Goal: Transaction & Acquisition: Book appointment/travel/reservation

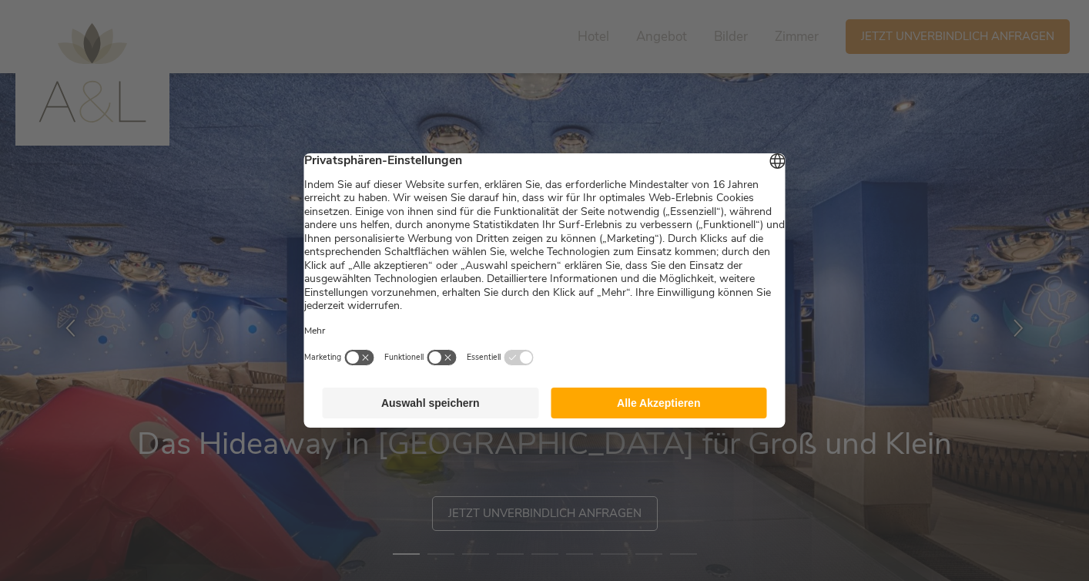
click at [641, 397] on button "Alle Akzeptieren" at bounding box center [659, 402] width 216 height 31
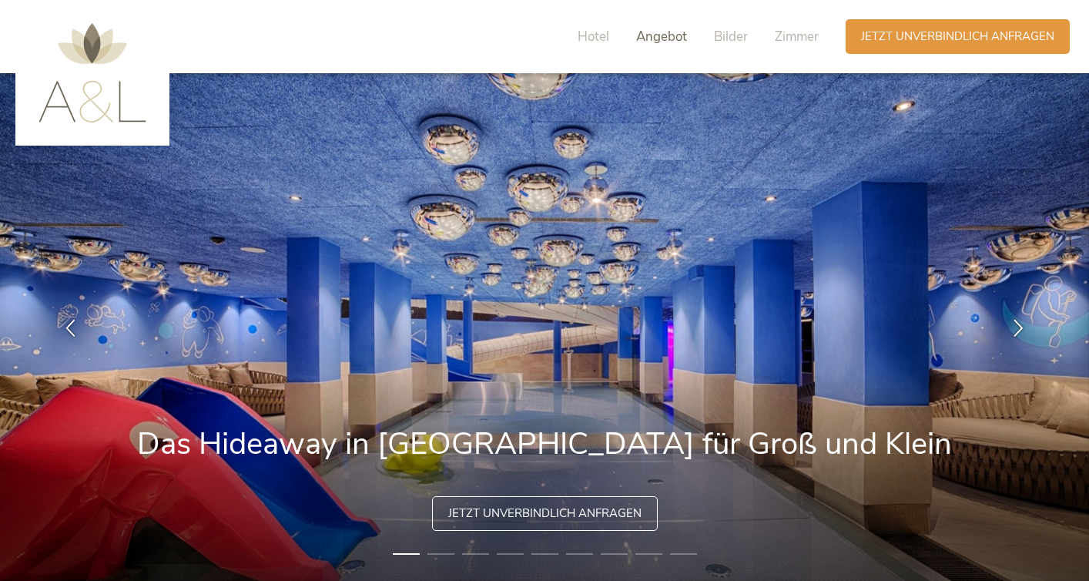
click at [651, 33] on span "Angebot" at bounding box center [661, 37] width 51 height 18
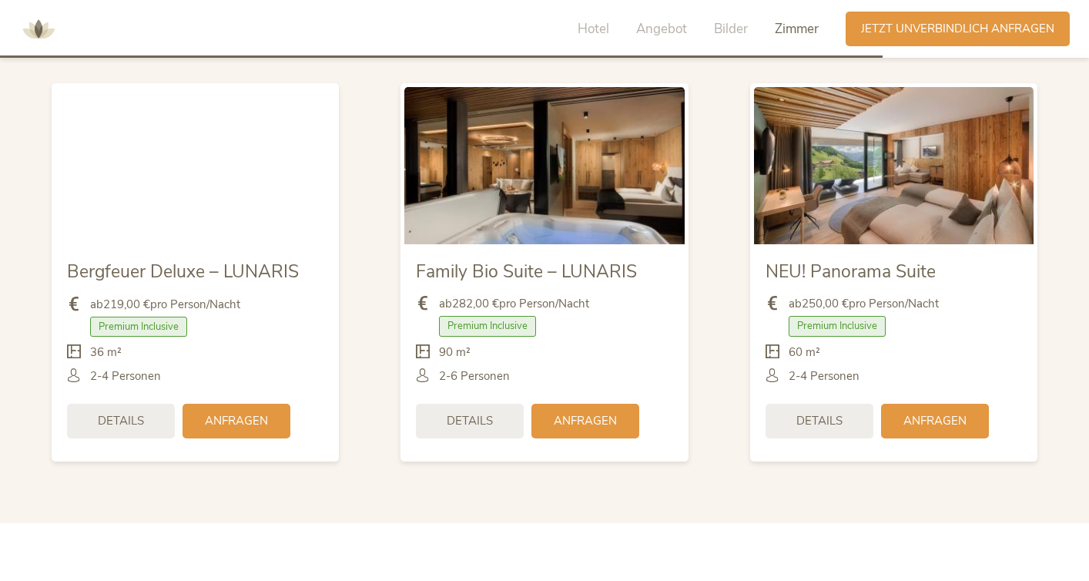
scroll to position [3626, 0]
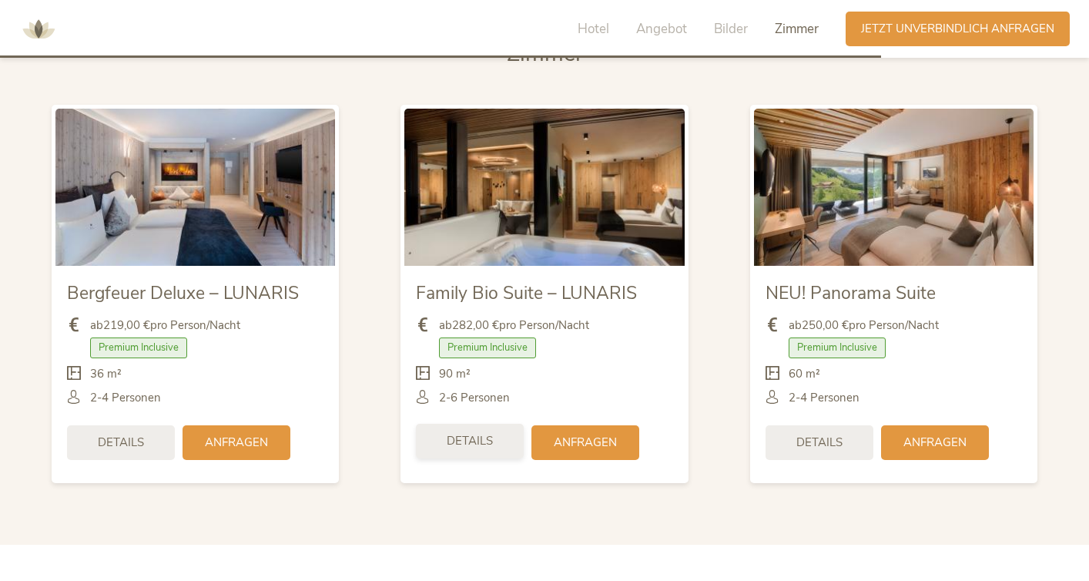
click at [473, 424] on div "Details" at bounding box center [470, 441] width 108 height 35
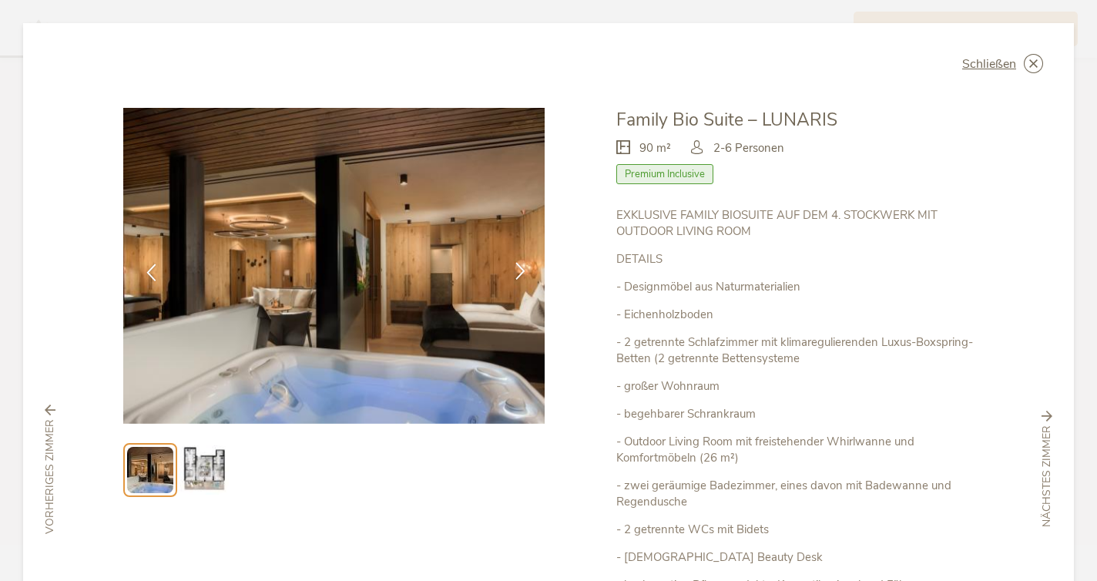
click at [521, 269] on icon at bounding box center [520, 271] width 18 height 18
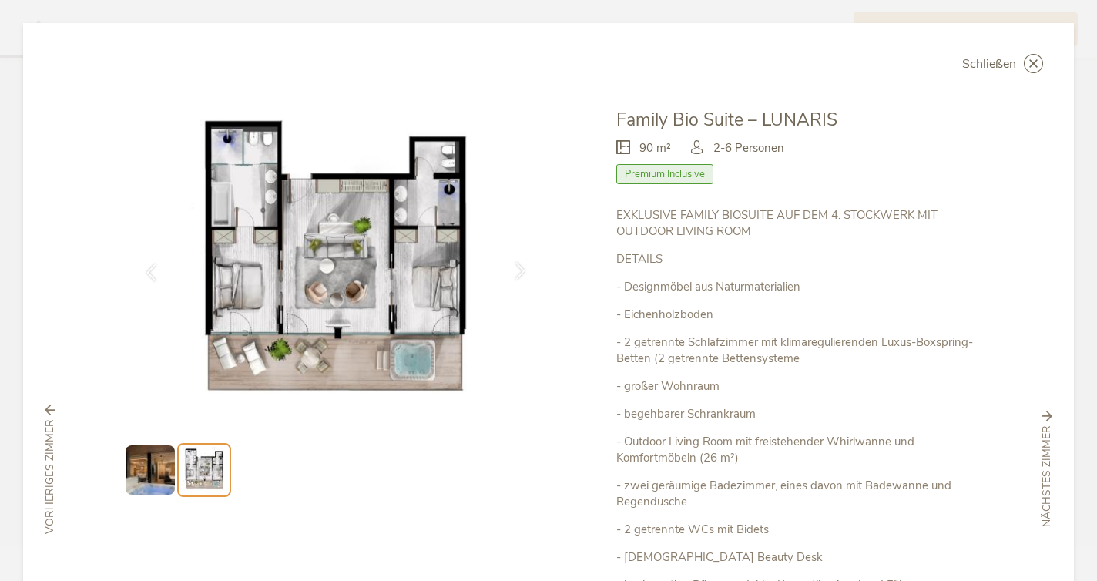
click at [523, 272] on icon at bounding box center [520, 271] width 18 height 18
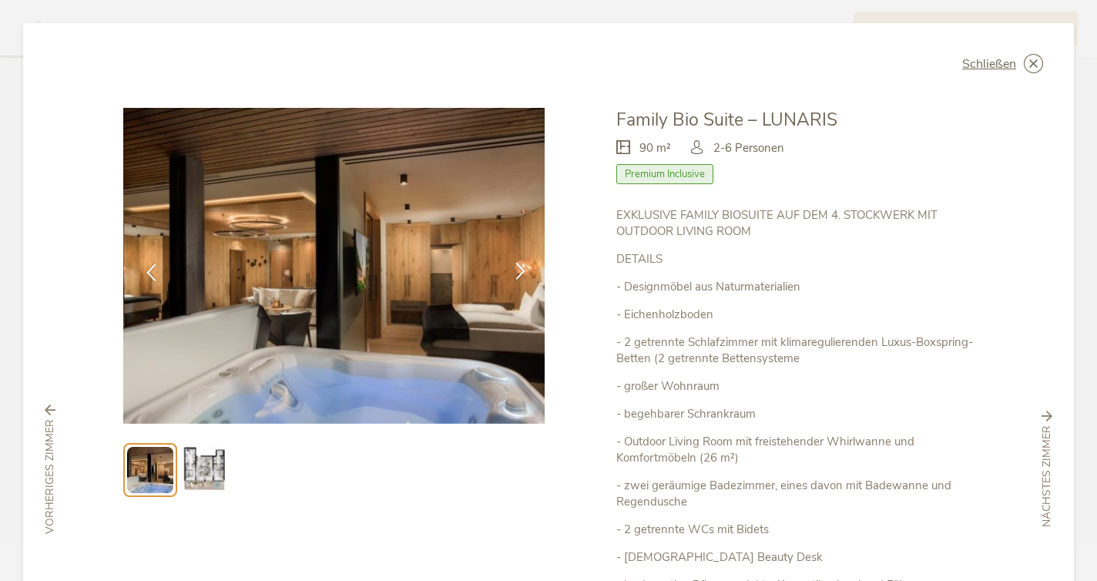
click at [523, 273] on icon at bounding box center [520, 271] width 18 height 18
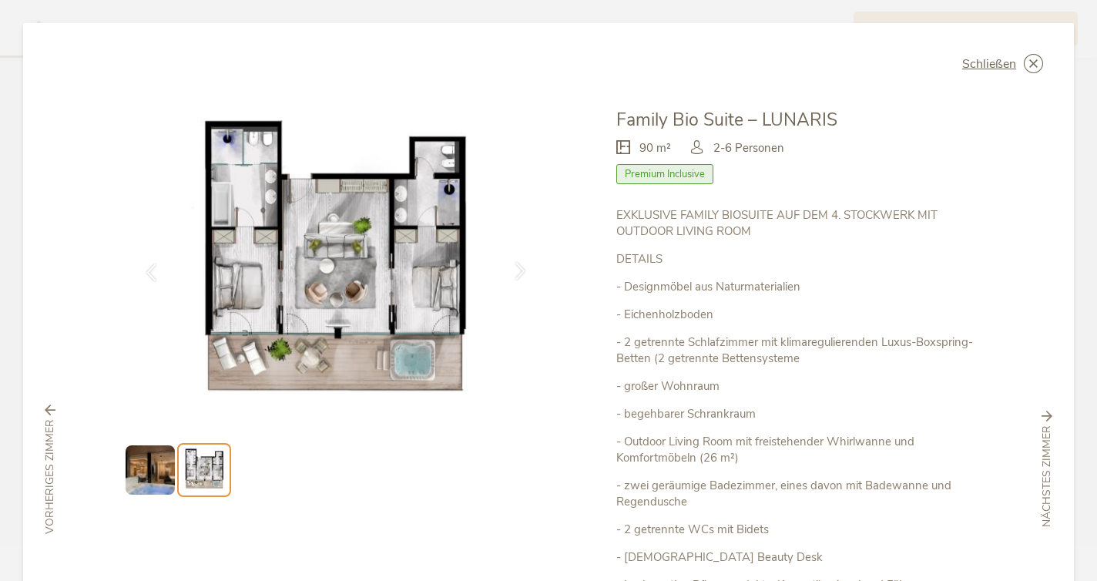
click at [524, 273] on icon at bounding box center [520, 271] width 18 height 18
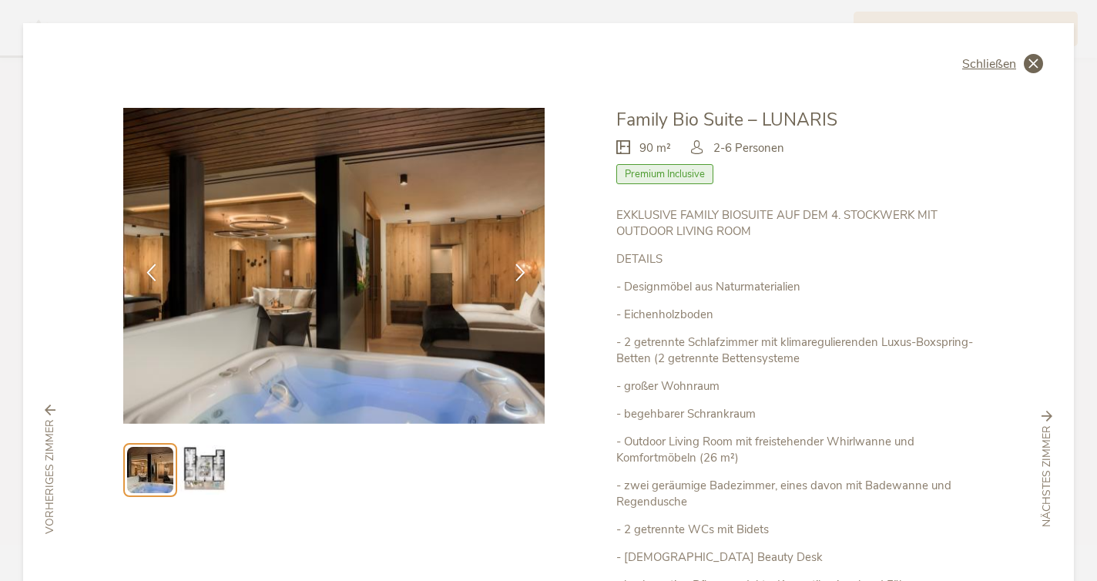
click at [979, 70] on span "Schließen" at bounding box center [989, 64] width 54 height 12
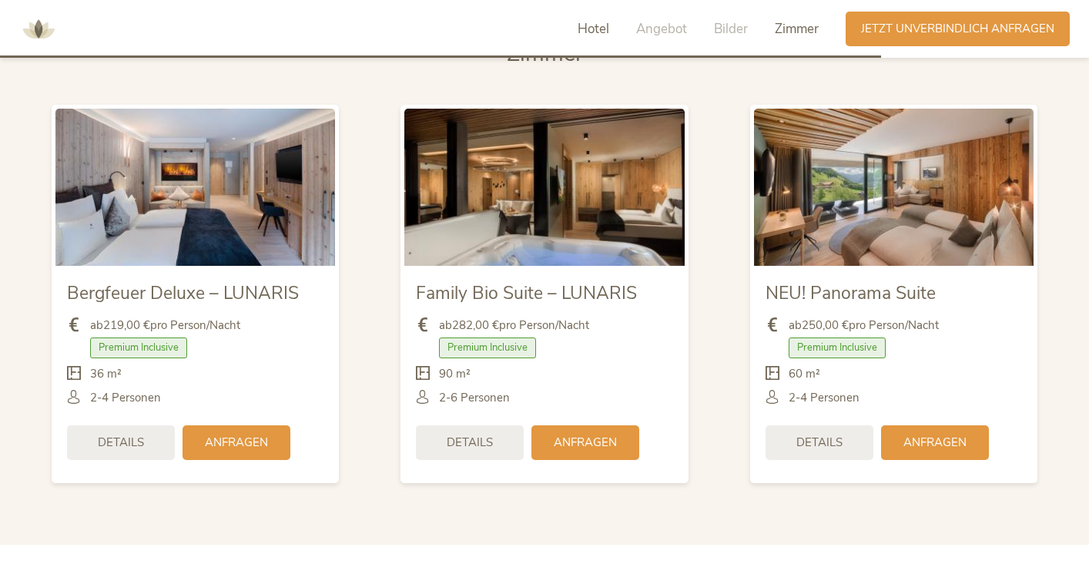
click at [592, 25] on span "Hotel" at bounding box center [594, 29] width 32 height 18
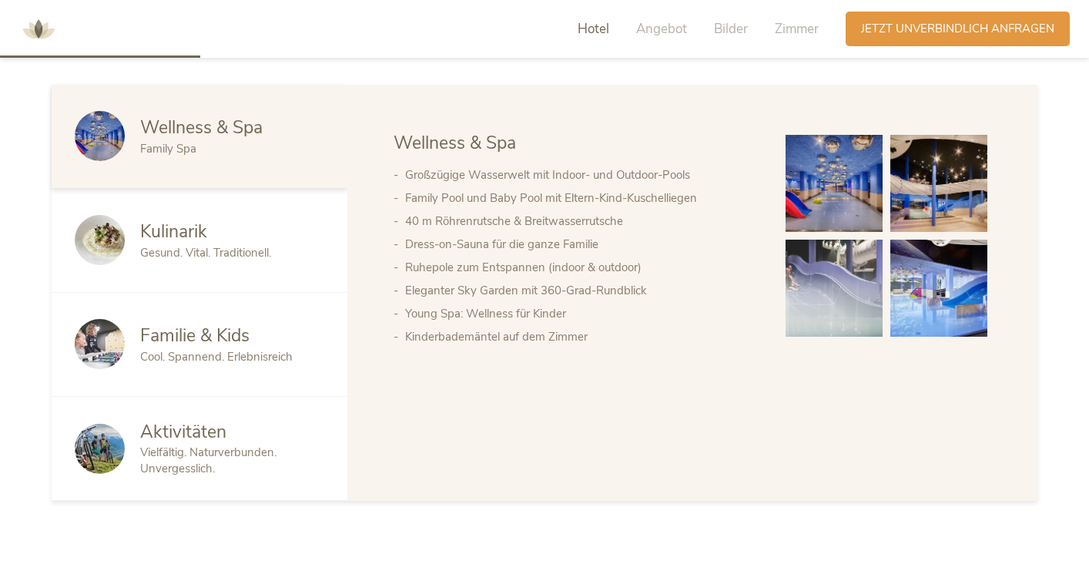
scroll to position [829, 0]
click at [302, 348] on div "Cool. Spannend. Erlebnisreich" at bounding box center [232, 356] width 184 height 16
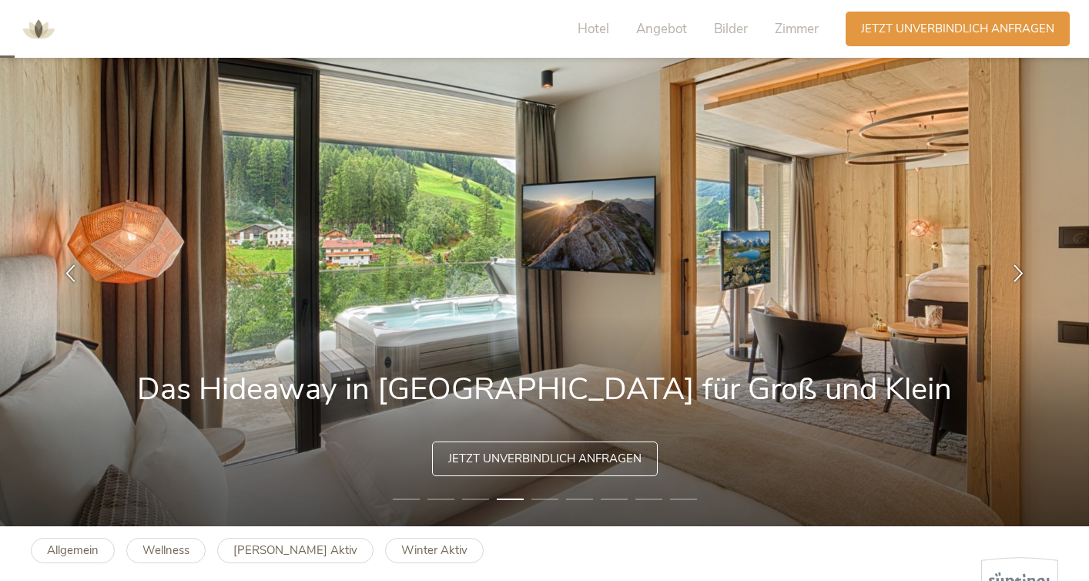
scroll to position [52, 0]
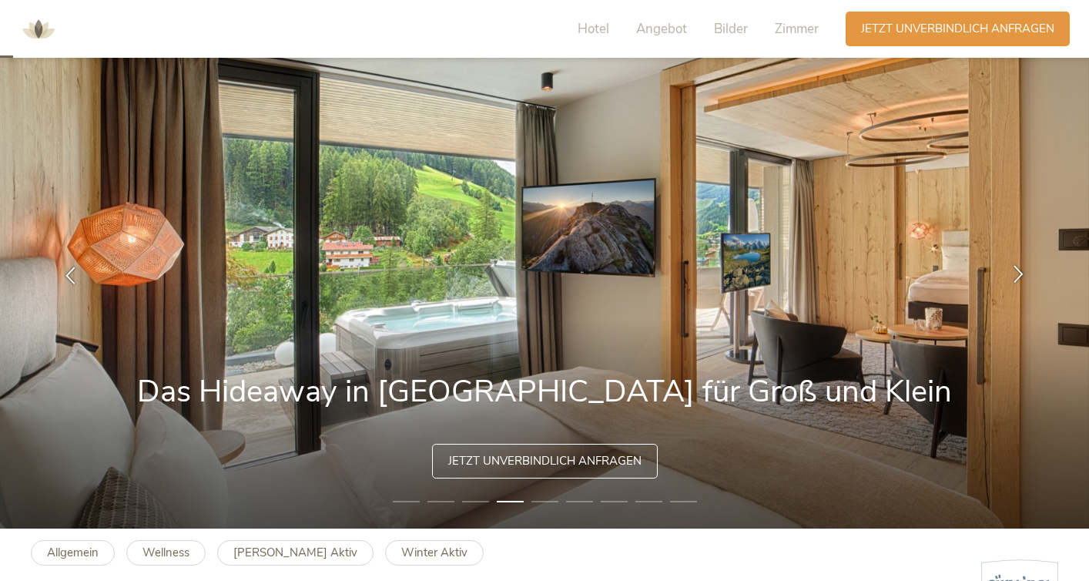
click at [1015, 271] on icon at bounding box center [1019, 273] width 18 height 18
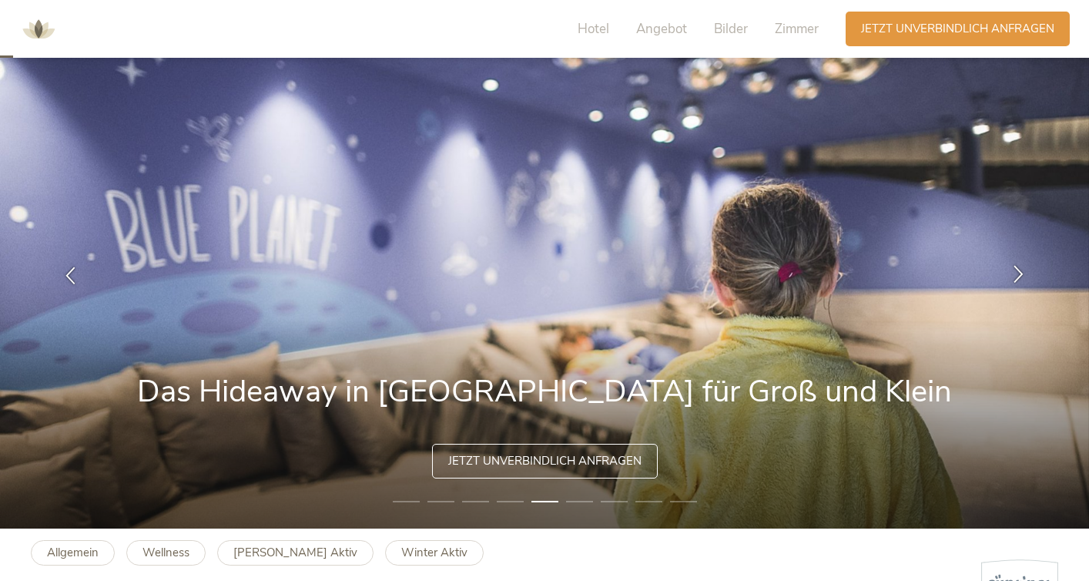
click at [1016, 273] on icon at bounding box center [1019, 273] width 18 height 18
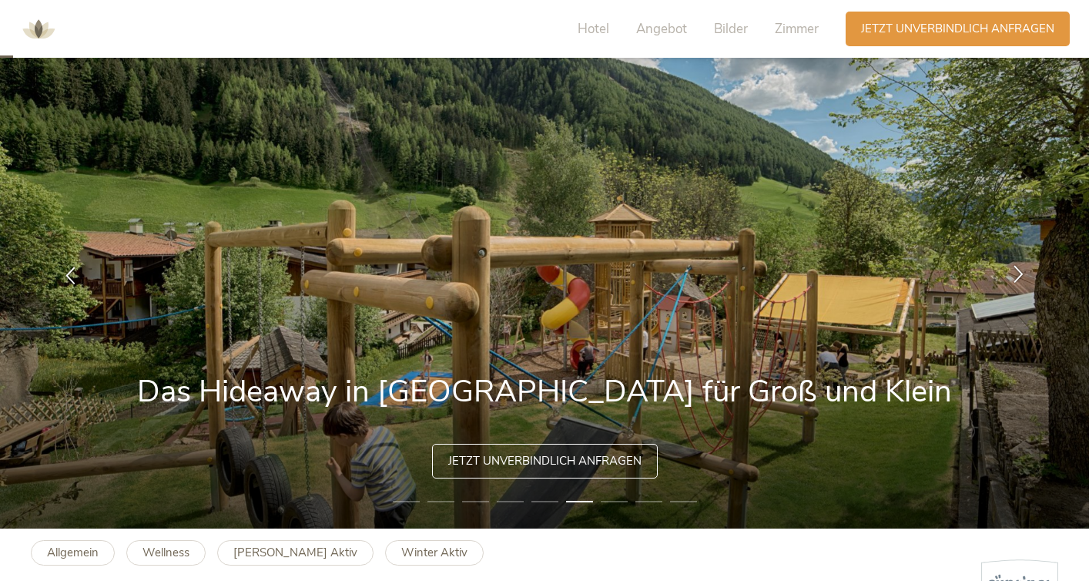
click at [1019, 275] on icon at bounding box center [1019, 273] width 18 height 18
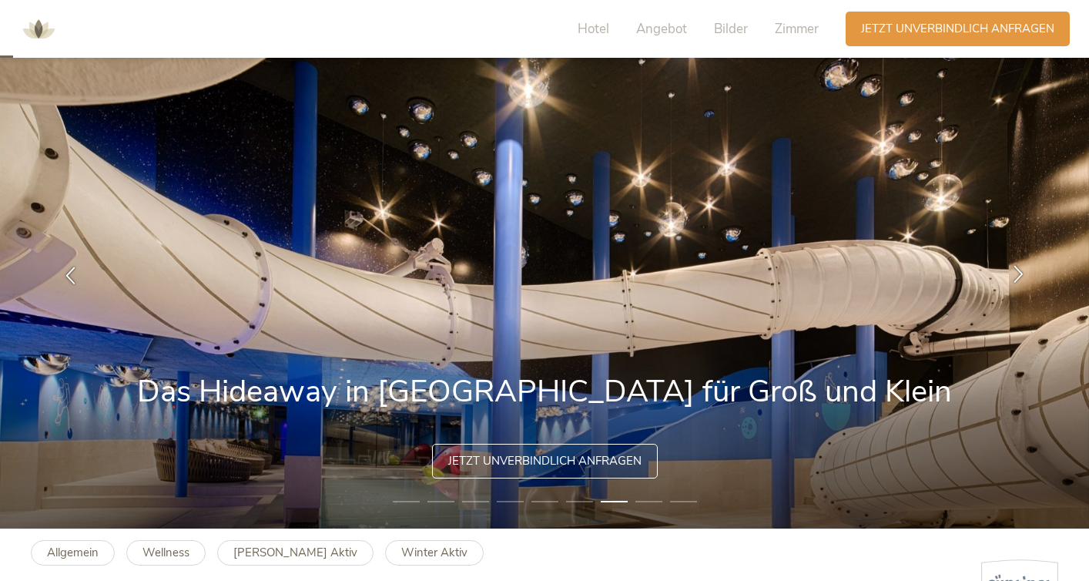
click at [1020, 277] on icon at bounding box center [1019, 273] width 18 height 18
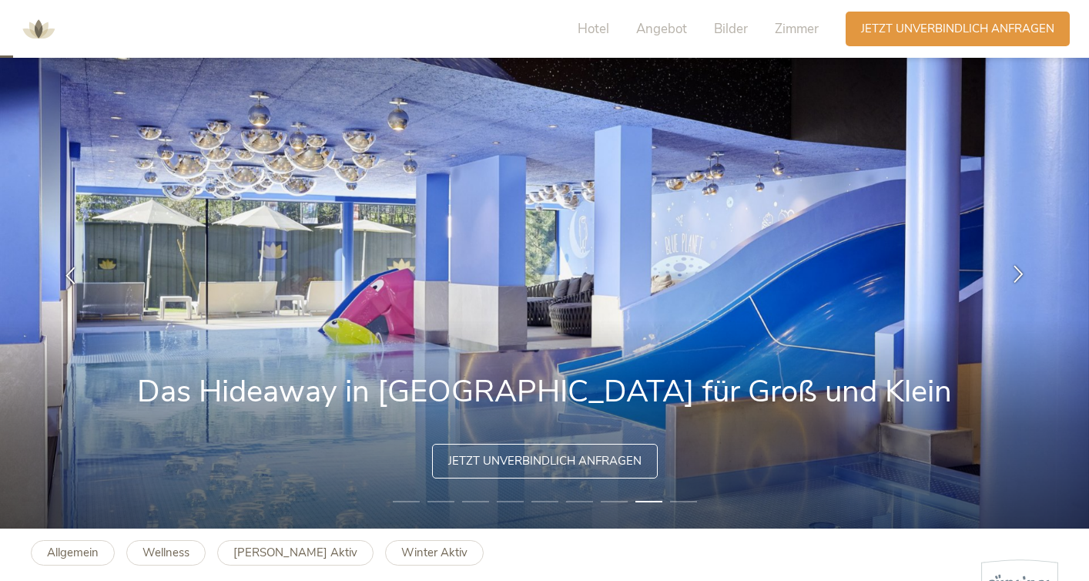
click at [1022, 279] on icon at bounding box center [1019, 273] width 18 height 18
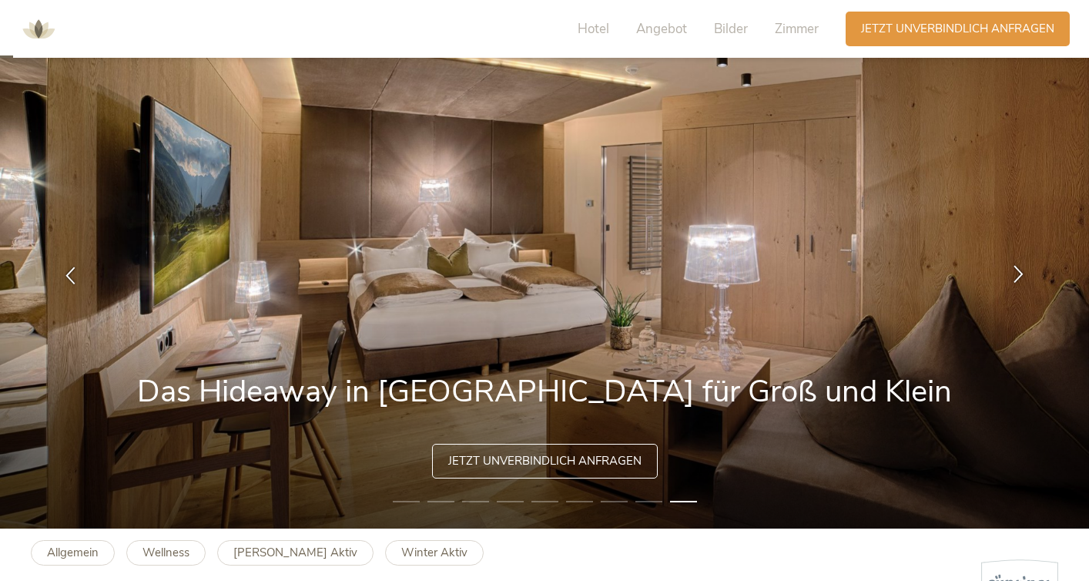
click at [1022, 279] on icon at bounding box center [1019, 273] width 18 height 18
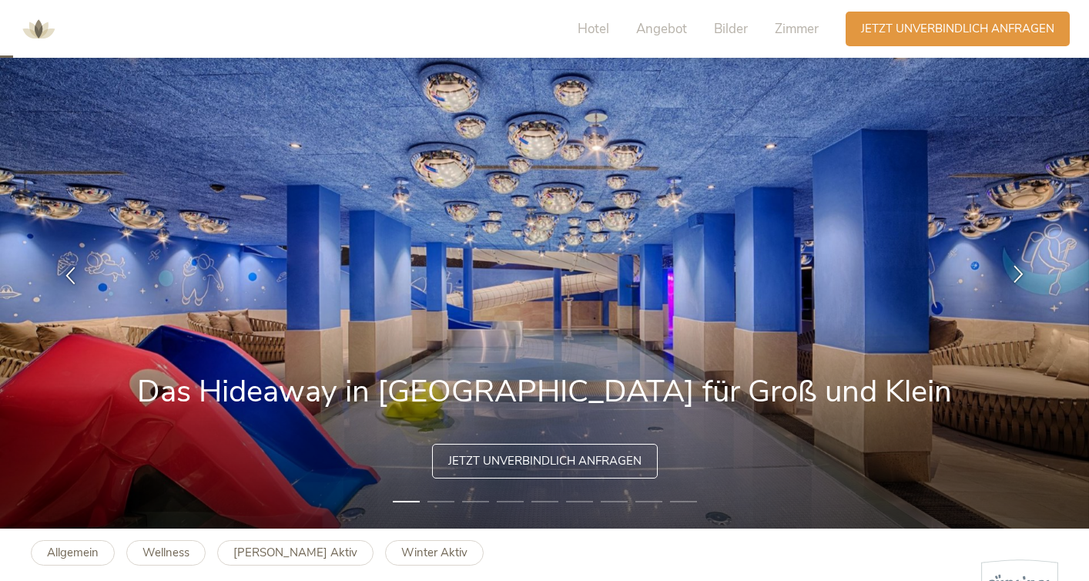
click at [1023, 280] on icon at bounding box center [1019, 273] width 18 height 18
click at [1026, 283] on div at bounding box center [1018, 274] width 49 height 49
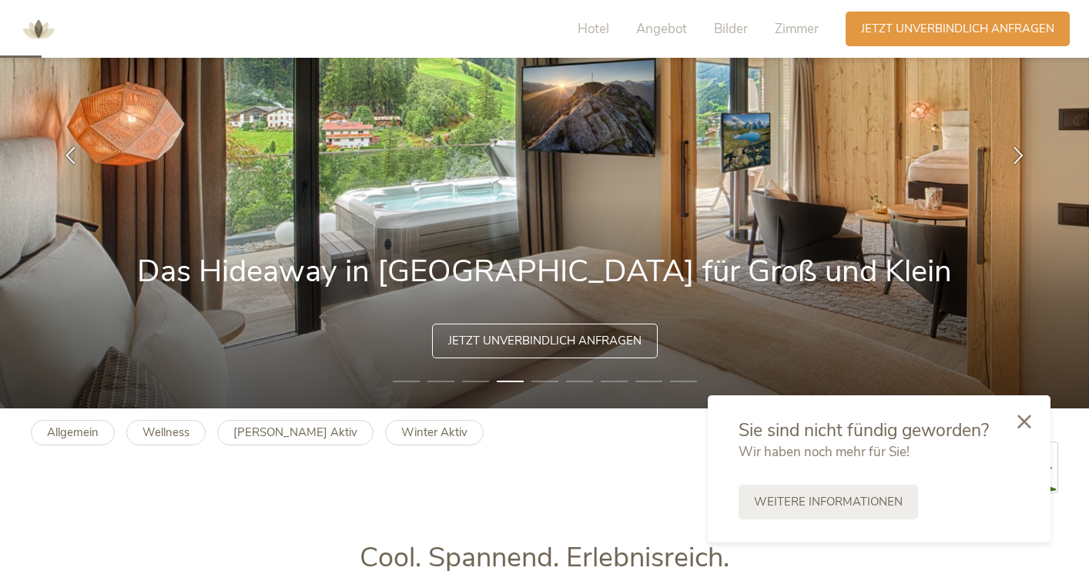
scroll to position [171, 0]
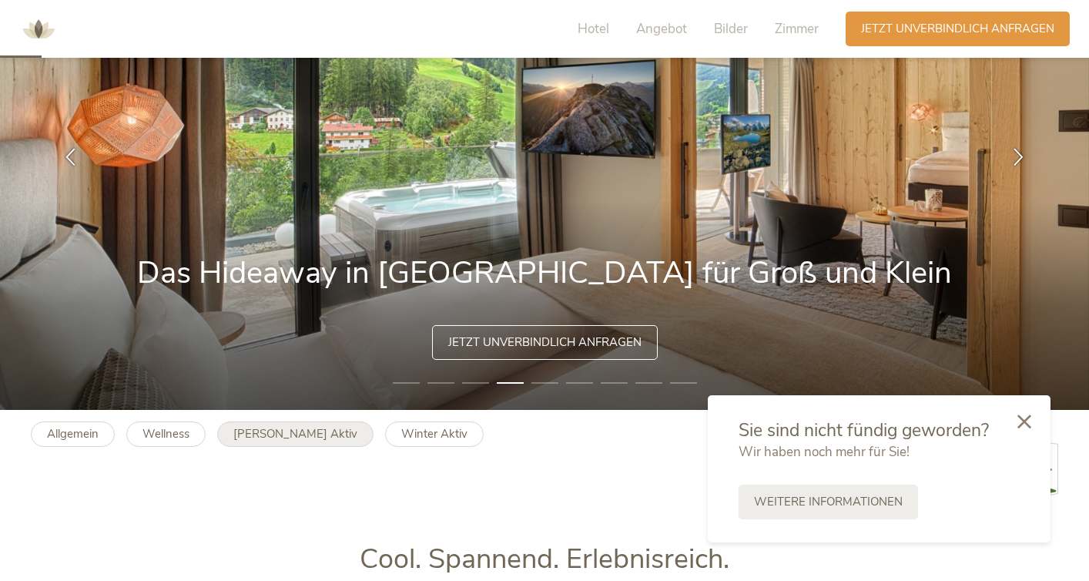
click at [269, 446] on link "[PERSON_NAME] Aktiv" at bounding box center [295, 433] width 156 height 25
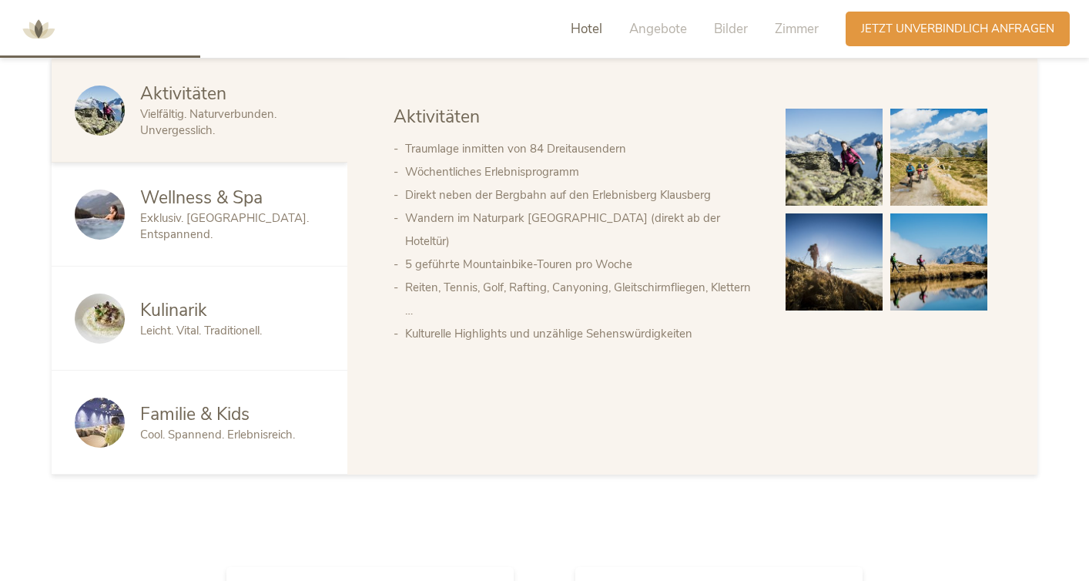
scroll to position [849, 0]
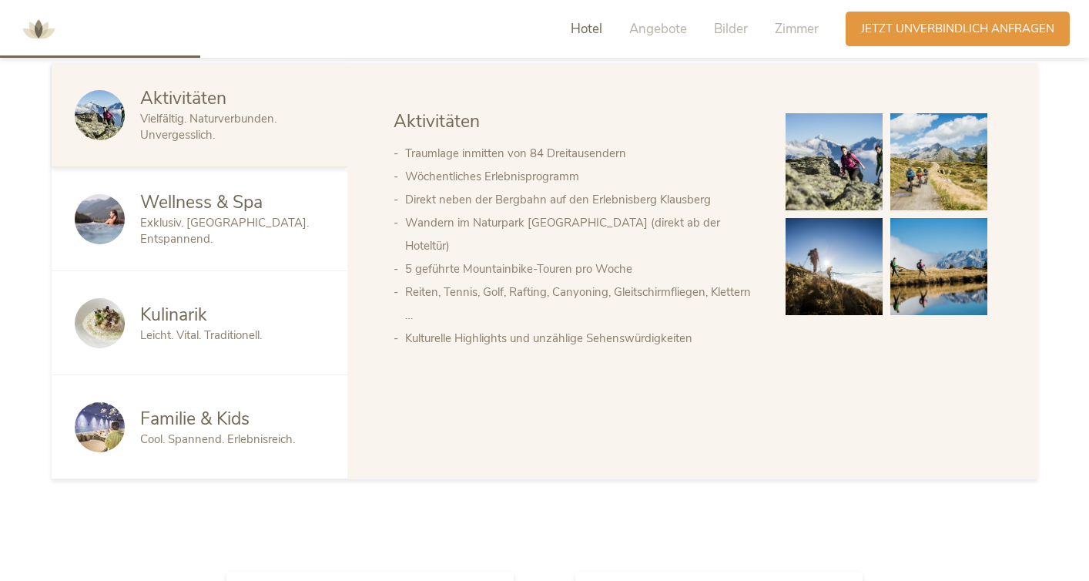
click at [202, 320] on span "Kulinarik" at bounding box center [173, 315] width 67 height 24
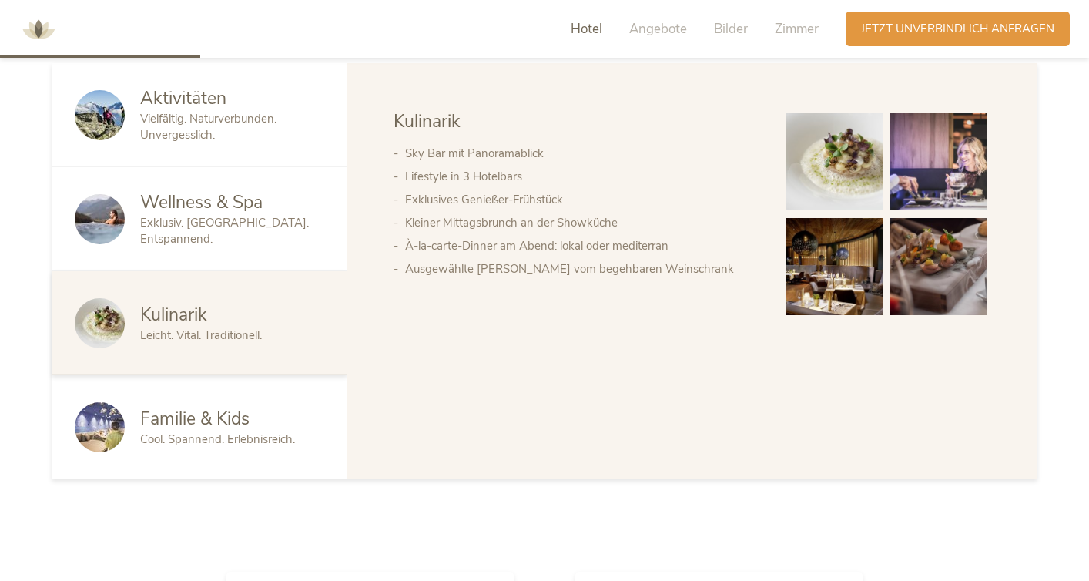
click at [250, 431] on span "Cool. Spannend. Erlebnisreich." at bounding box center [217, 438] width 155 height 15
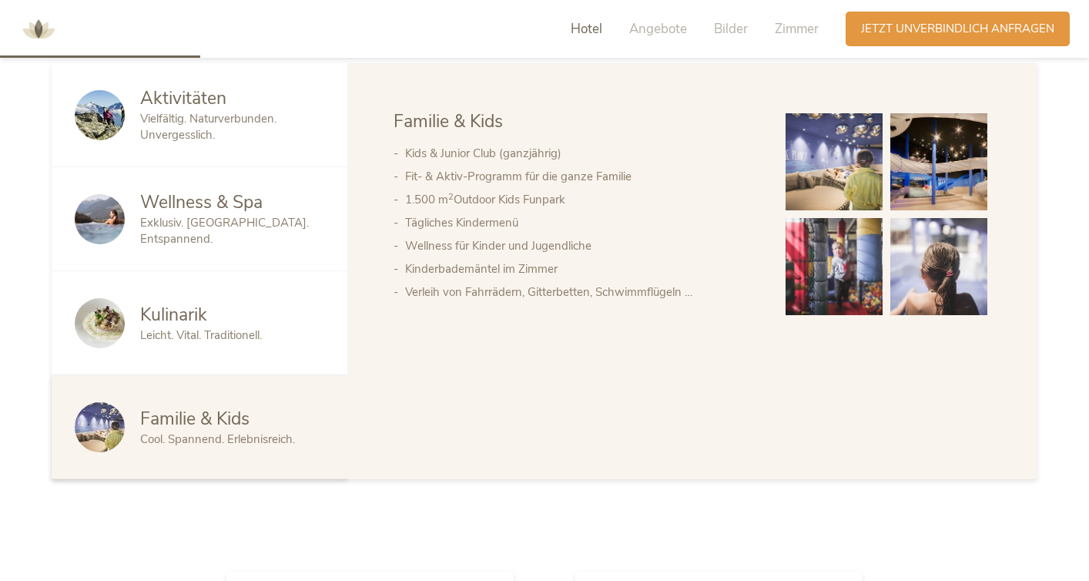
click at [857, 264] on img at bounding box center [833, 266] width 97 height 97
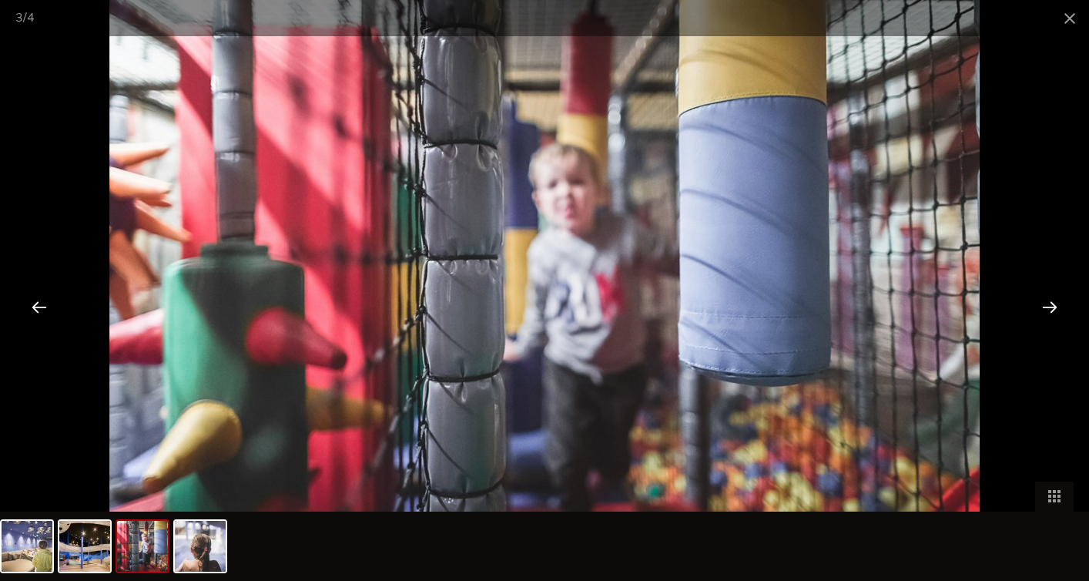
click at [1066, 310] on div at bounding box center [1050, 307] width 48 height 48
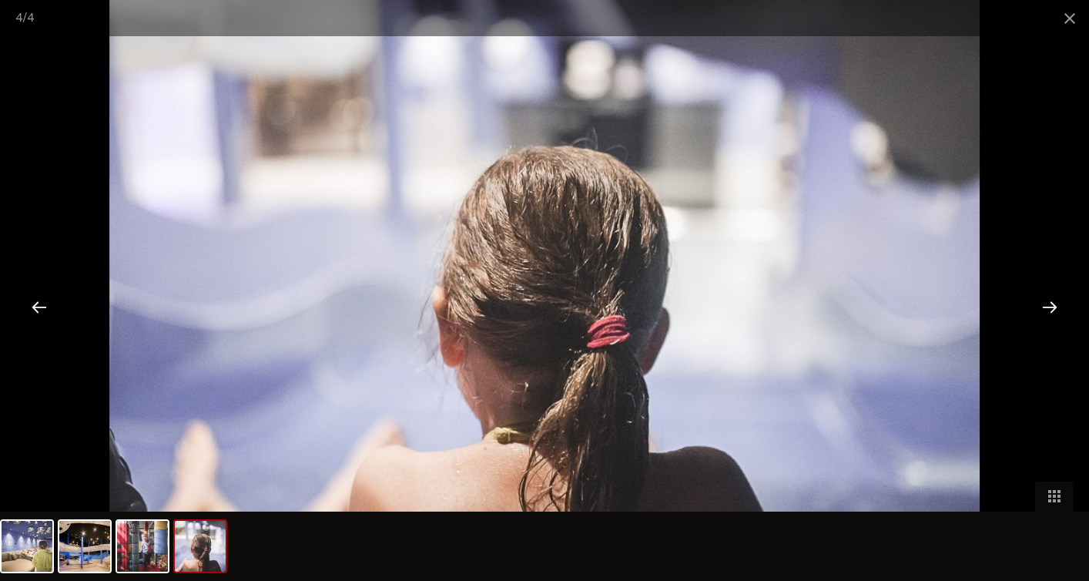
click at [1066, 310] on div at bounding box center [1050, 307] width 48 height 48
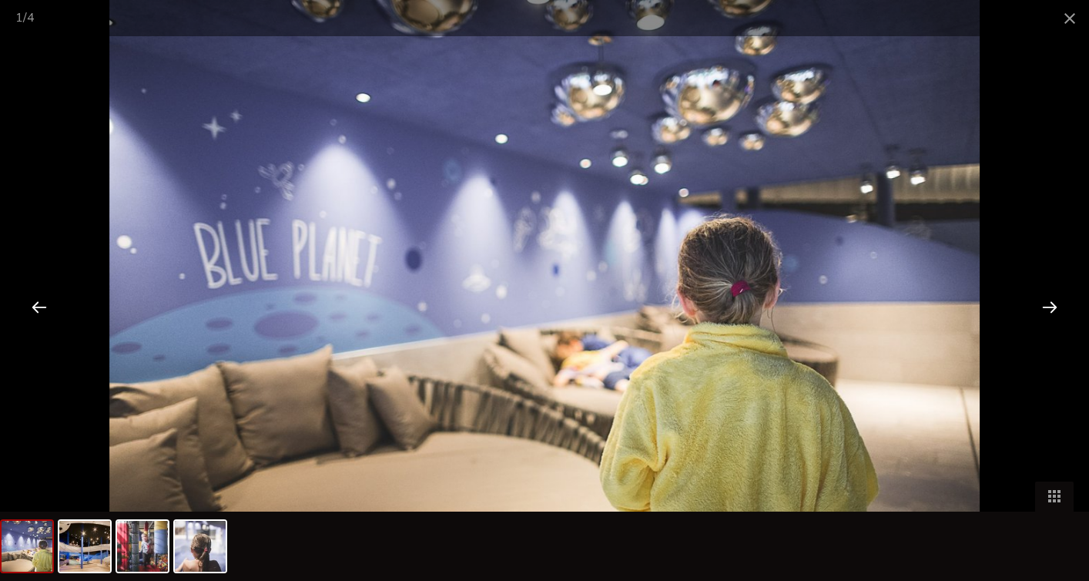
click at [1066, 310] on div at bounding box center [1050, 307] width 48 height 48
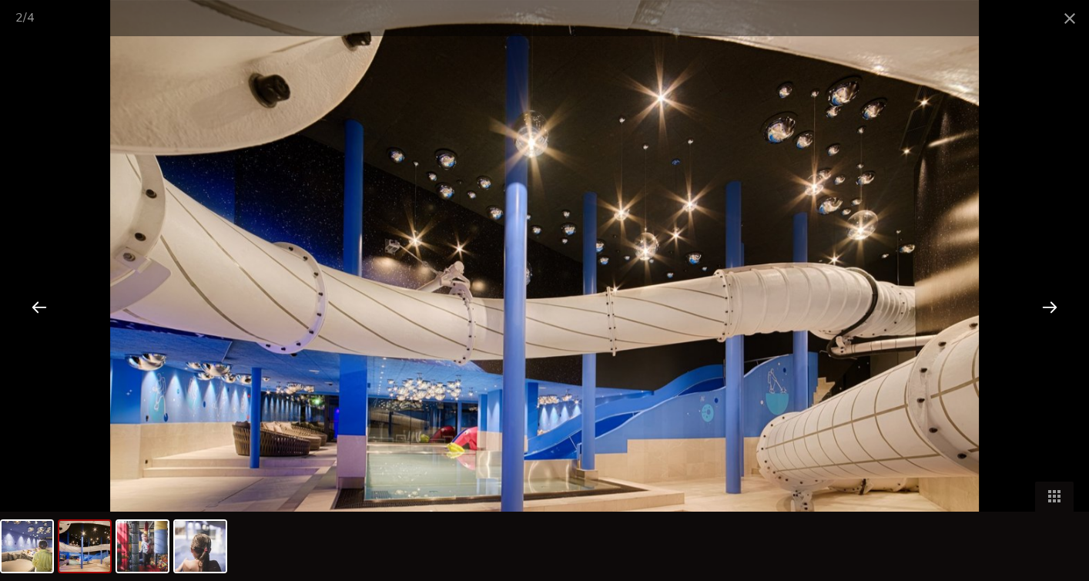
click at [1066, 310] on div at bounding box center [1050, 307] width 48 height 48
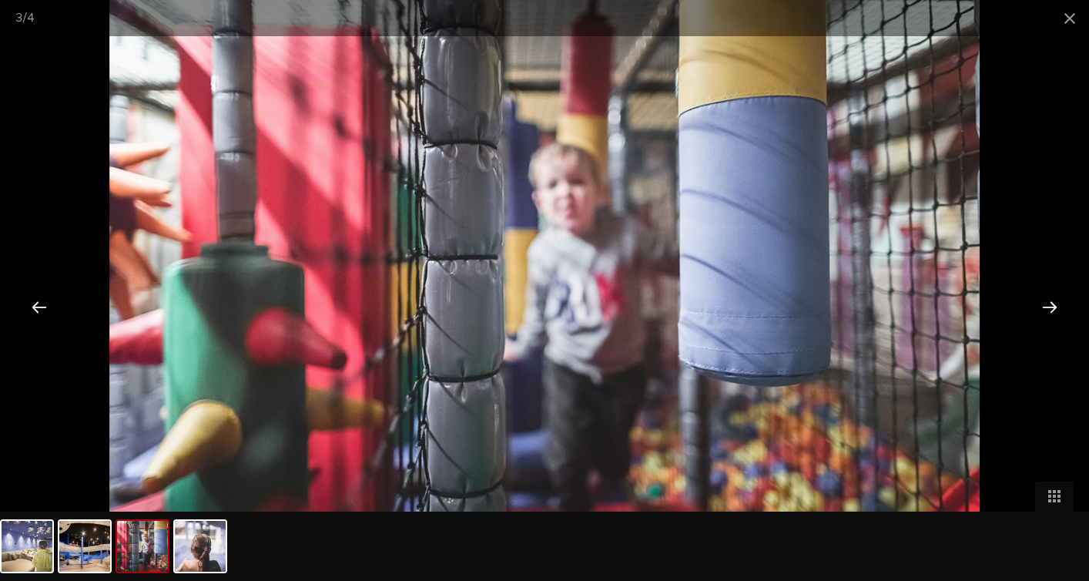
click at [1066, 310] on div at bounding box center [1050, 307] width 48 height 48
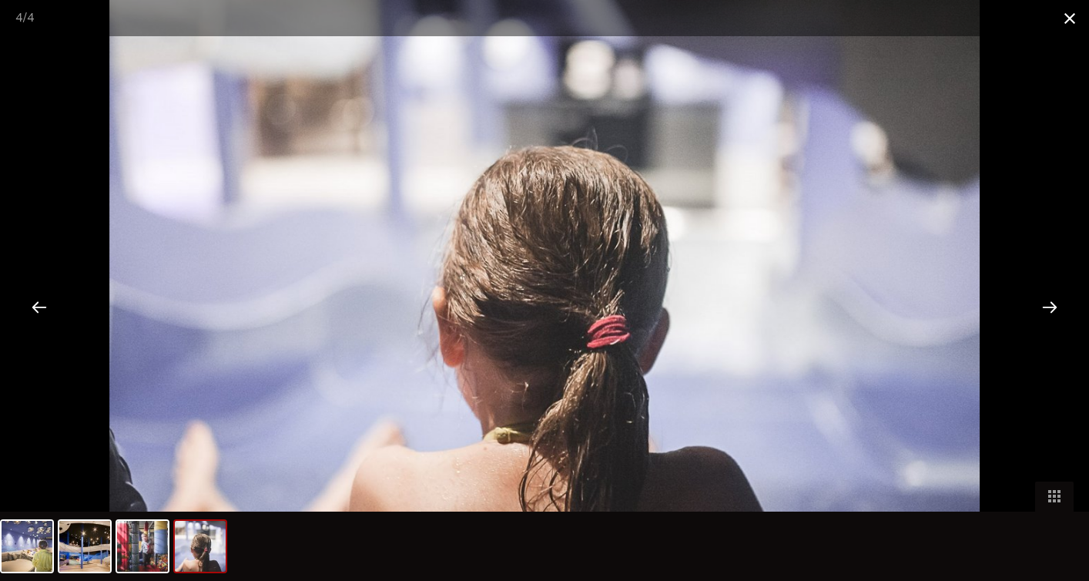
click at [1064, 16] on span at bounding box center [1069, 18] width 39 height 36
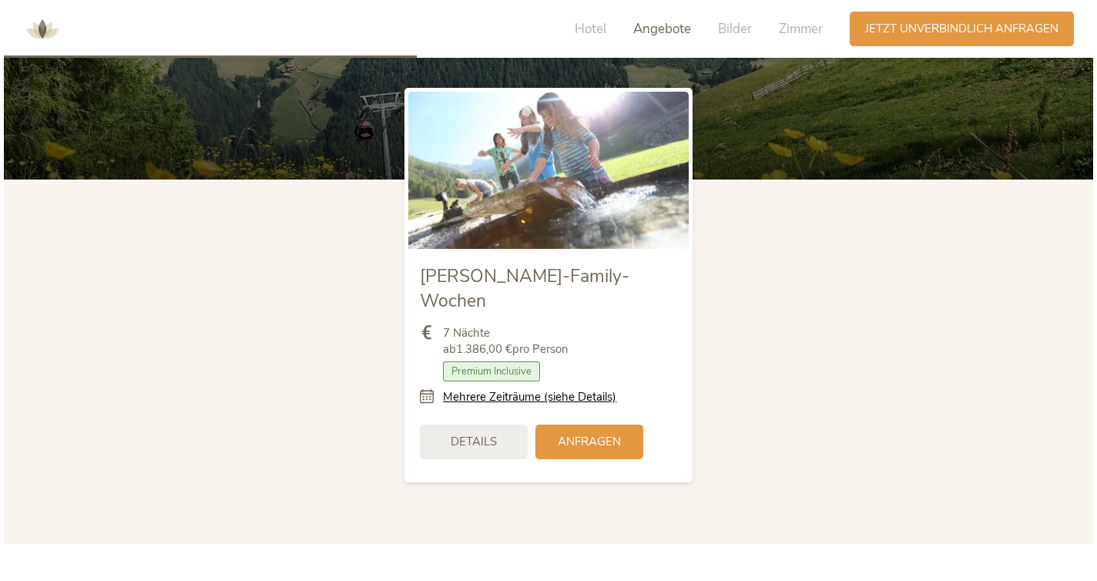
scroll to position [1751, 0]
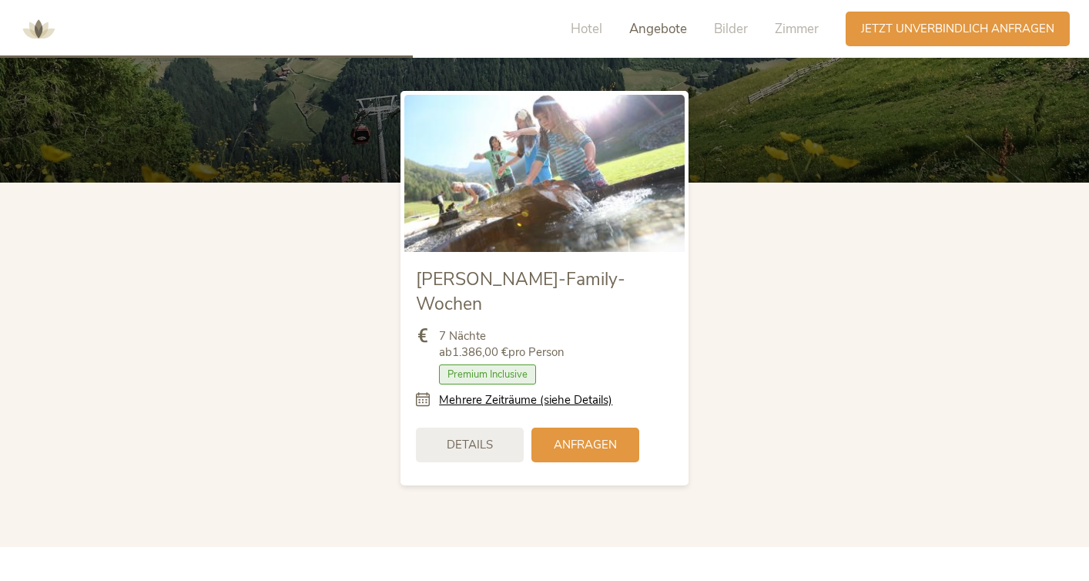
click at [584, 384] on div "7 Nächte ab 1.386,00 € pro Person Zimmer mit Frühstück Halbpension Vollpension …" at bounding box center [544, 368] width 256 height 103
click at [581, 392] on link "Mehrere Zeiträume (siehe Details)" at bounding box center [525, 400] width 173 height 16
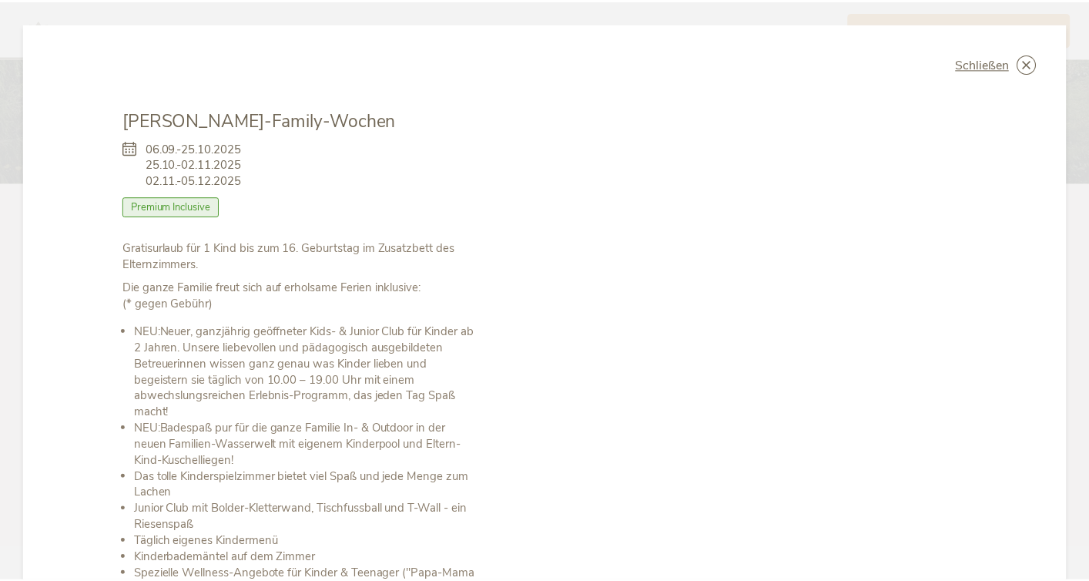
scroll to position [0, 0]
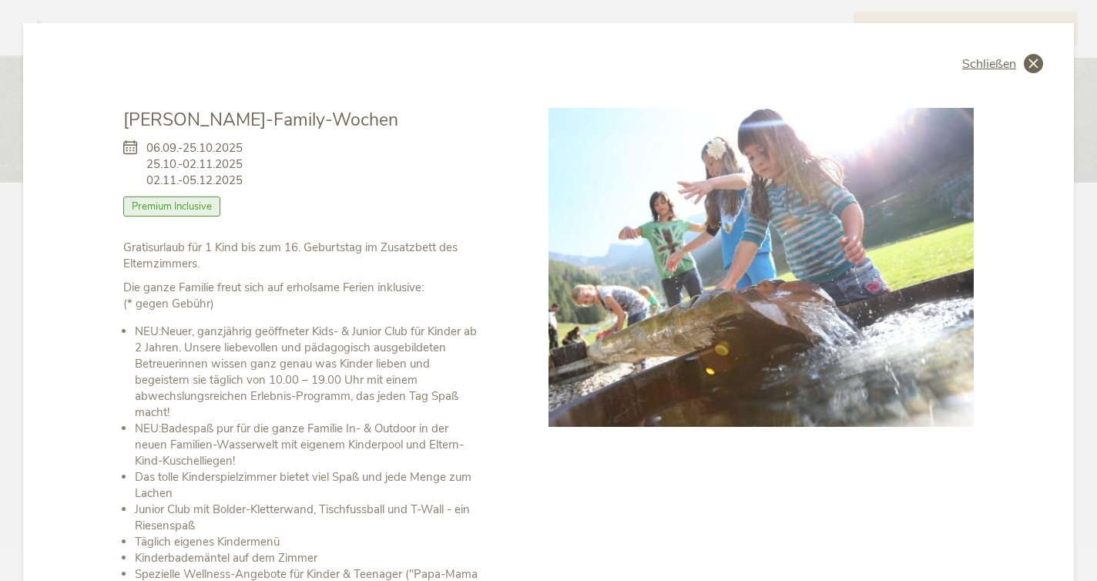
click at [980, 59] on span "Schließen" at bounding box center [989, 64] width 54 height 12
